Goal: Information Seeking & Learning: Learn about a topic

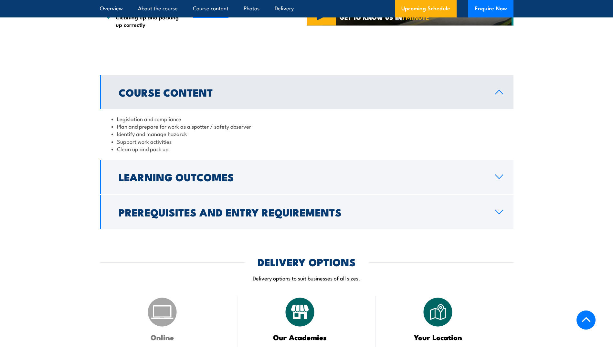
scroll to position [485, 0]
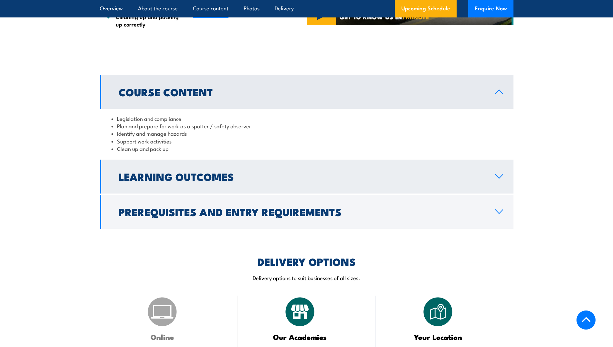
click at [173, 177] on h2 "Learning Outcomes" at bounding box center [302, 176] width 366 height 9
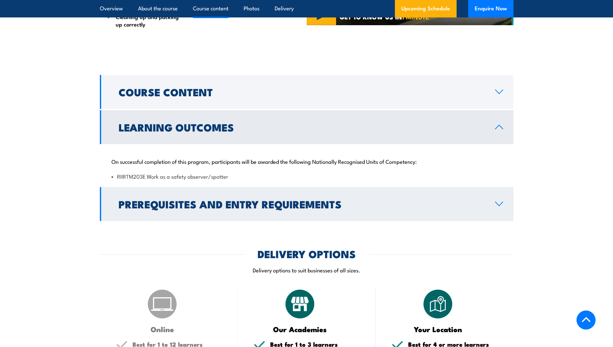
click at [207, 202] on h2 "Prerequisites and Entry Requirements" at bounding box center [302, 203] width 366 height 9
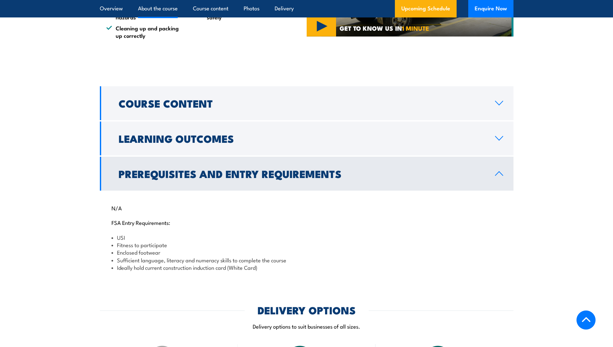
scroll to position [388, 0]
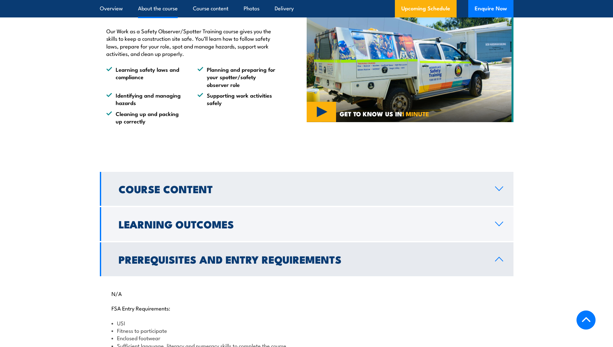
click at [166, 190] on h2 "Course Content" at bounding box center [302, 188] width 366 height 9
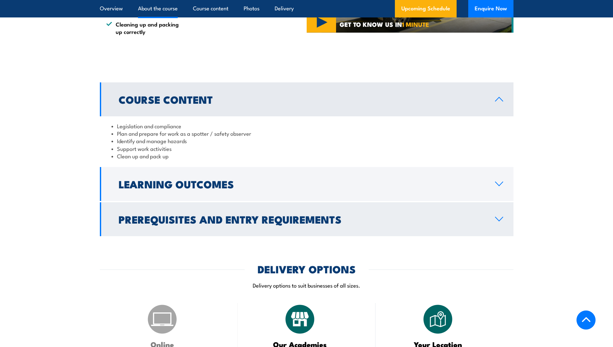
scroll to position [485, 0]
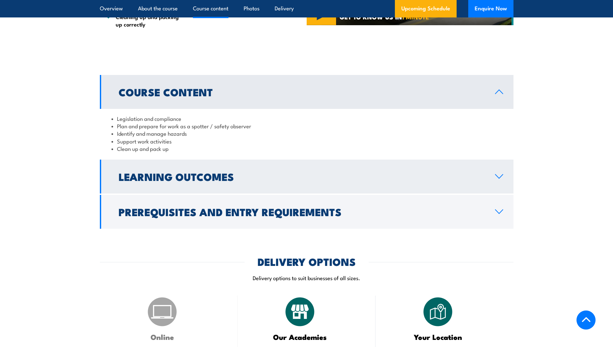
click at [162, 187] on link "Learning Outcomes" at bounding box center [307, 177] width 414 height 34
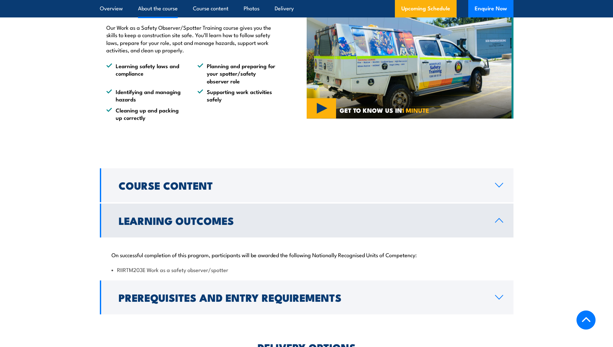
scroll to position [453, 0]
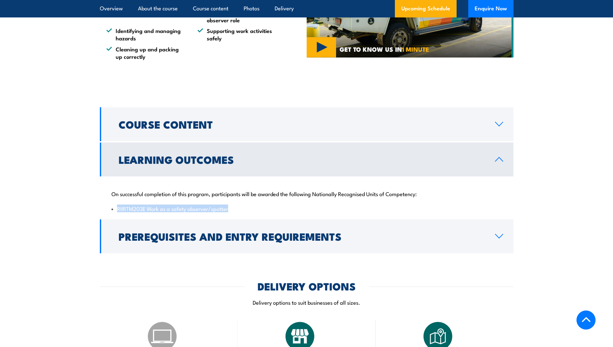
drag, startPoint x: 231, startPoint y: 210, endPoint x: 117, endPoint y: 204, distance: 114.3
click at [117, 204] on div "On successful completion of this program, participants will be awarded the foll…" at bounding box center [307, 198] width 414 height 42
copy li "RIIRTM203E Work as a safety observer/spotter"
